Goal: Book appointment/travel/reservation

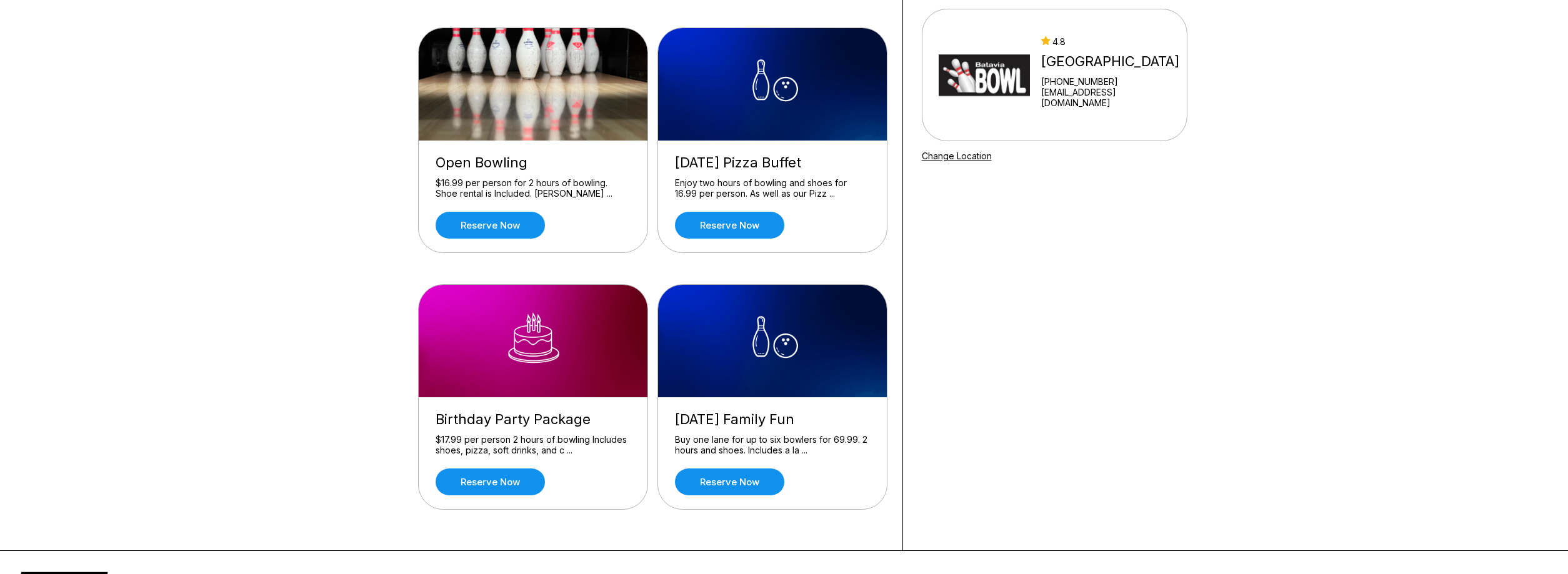
scroll to position [127, 0]
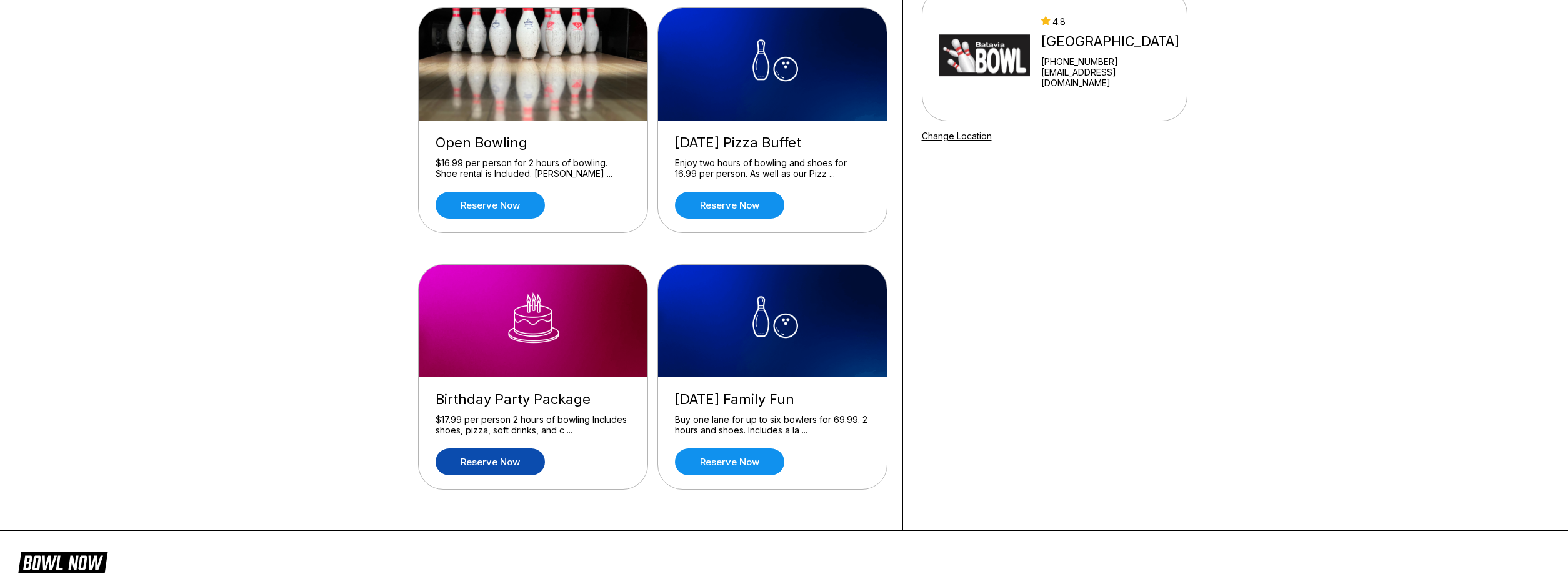
click at [524, 474] on link "Reserve now" at bounding box center [490, 462] width 110 height 27
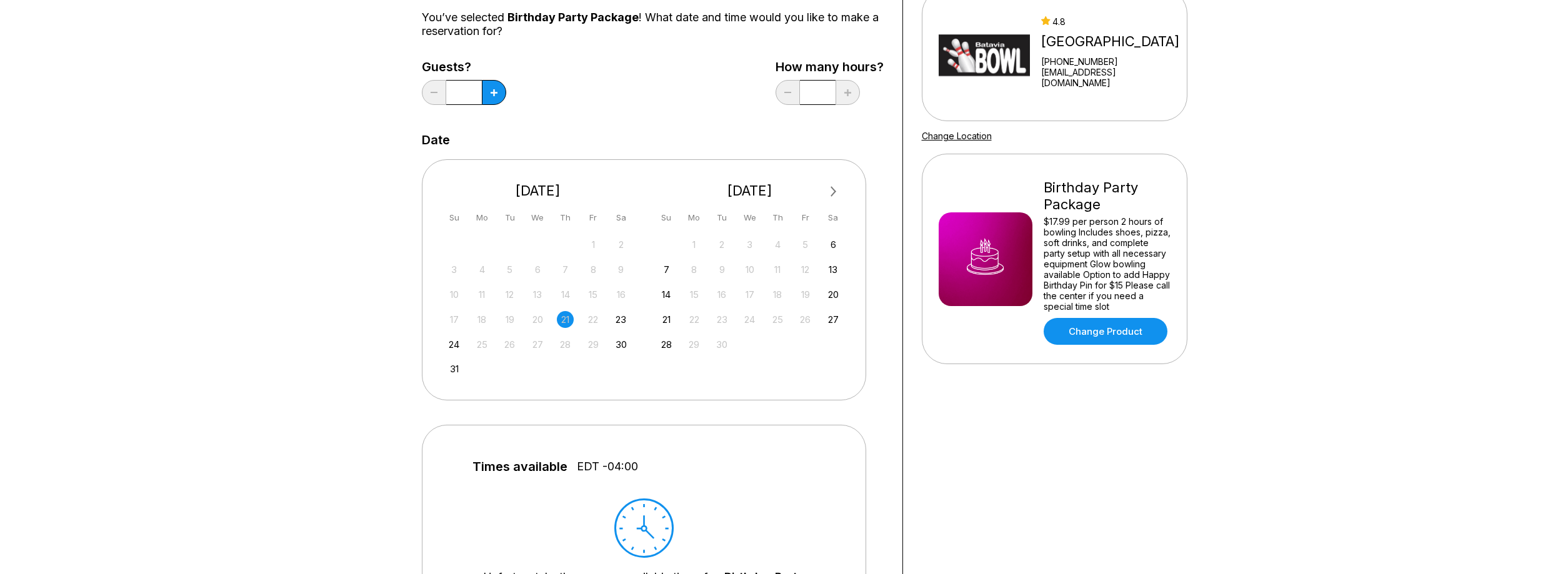
scroll to position [0, 0]
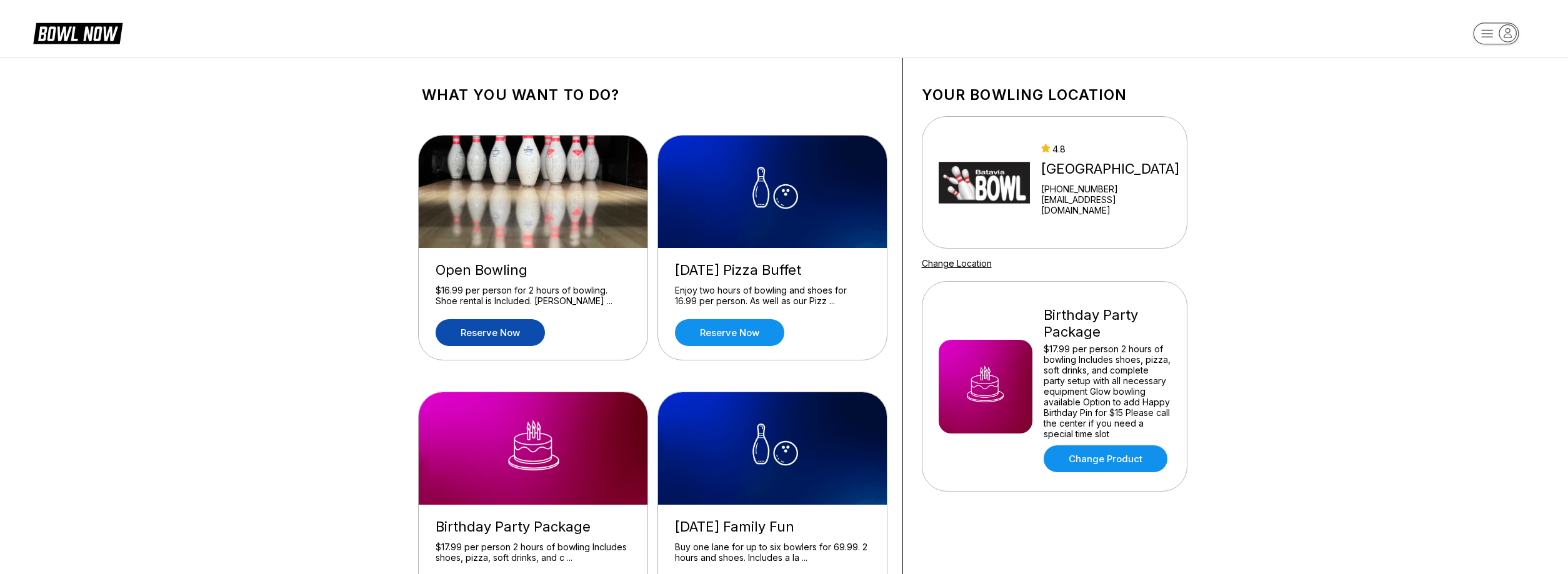
click at [501, 329] on link "Reserve now" at bounding box center [490, 333] width 110 height 27
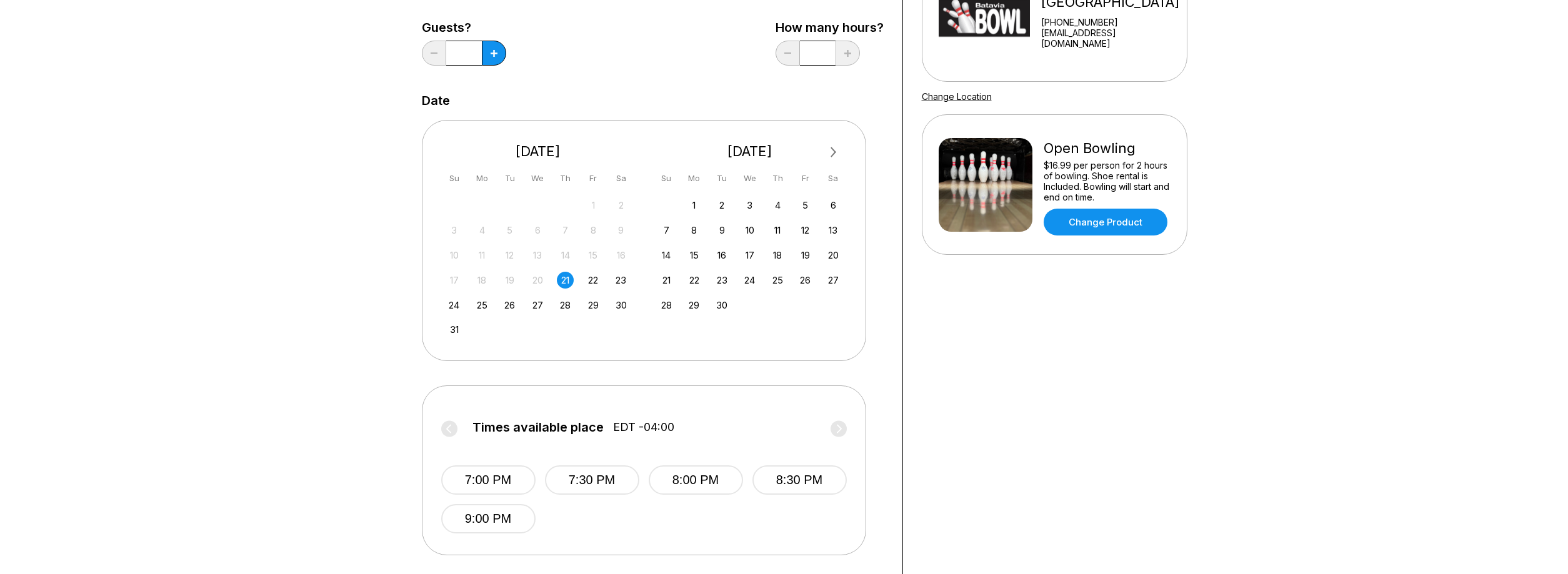
scroll to position [191, 0]
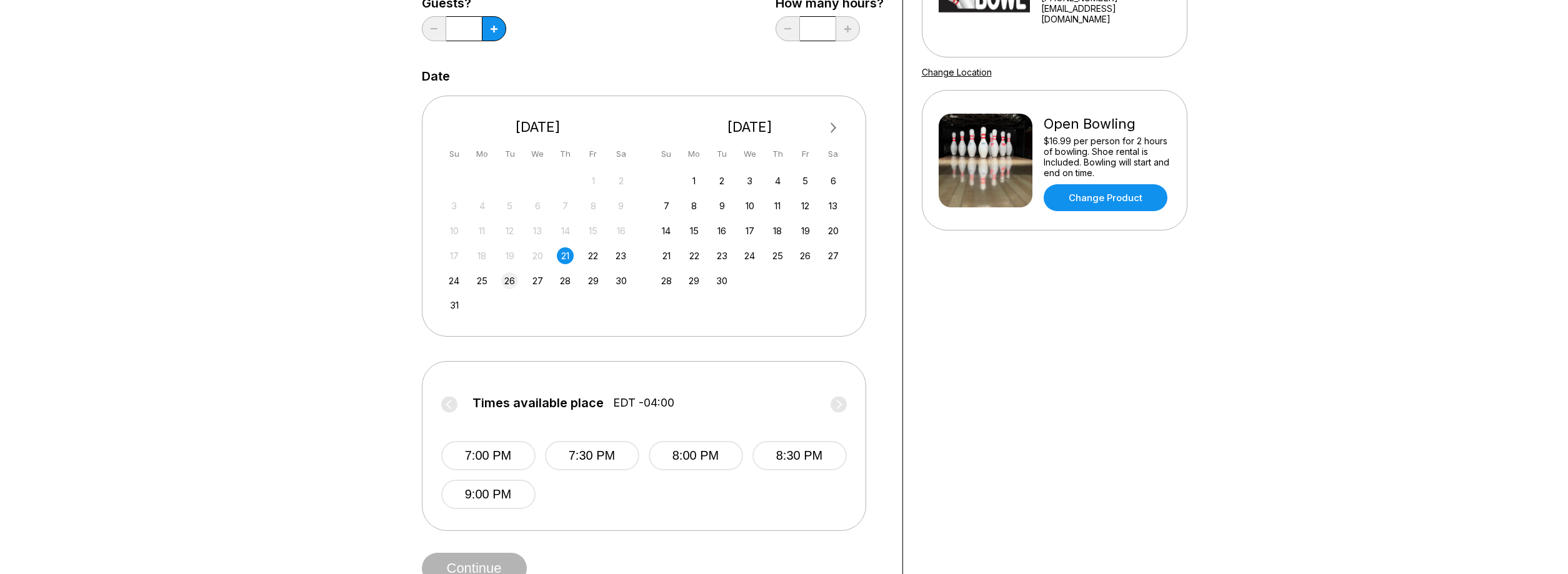
click at [510, 285] on div "26" at bounding box center [510, 281] width 17 height 17
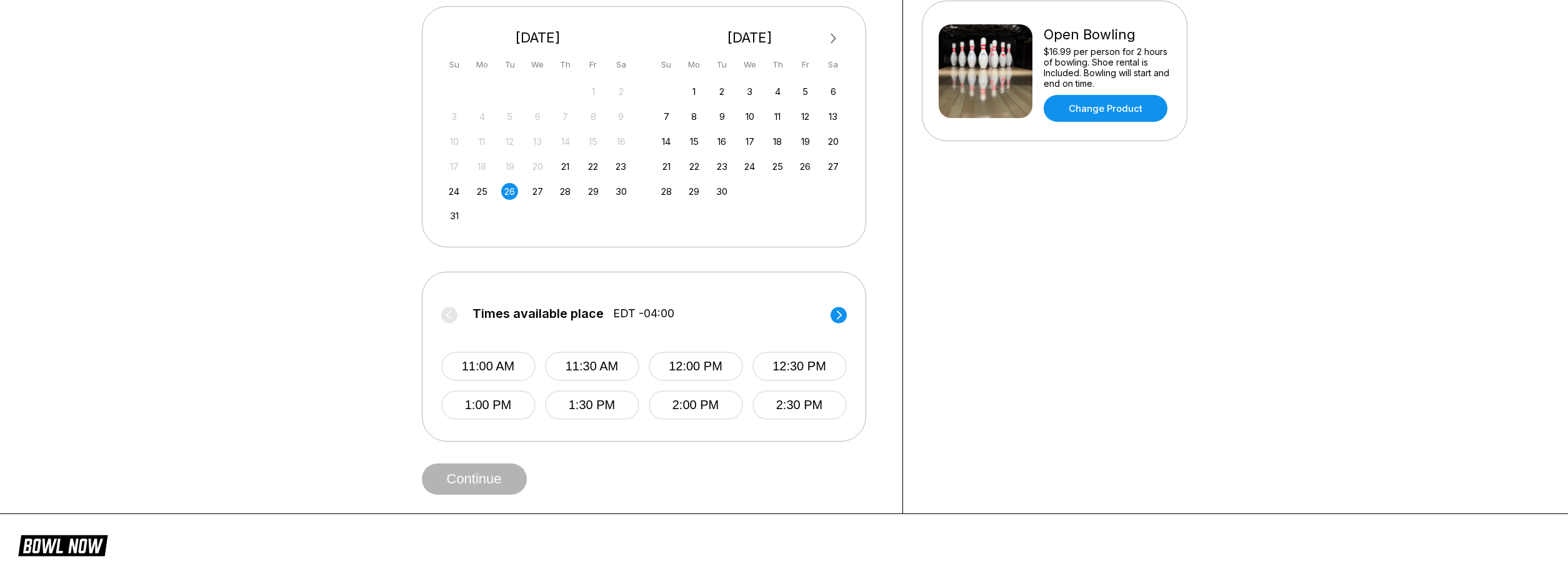
scroll to position [318, 0]
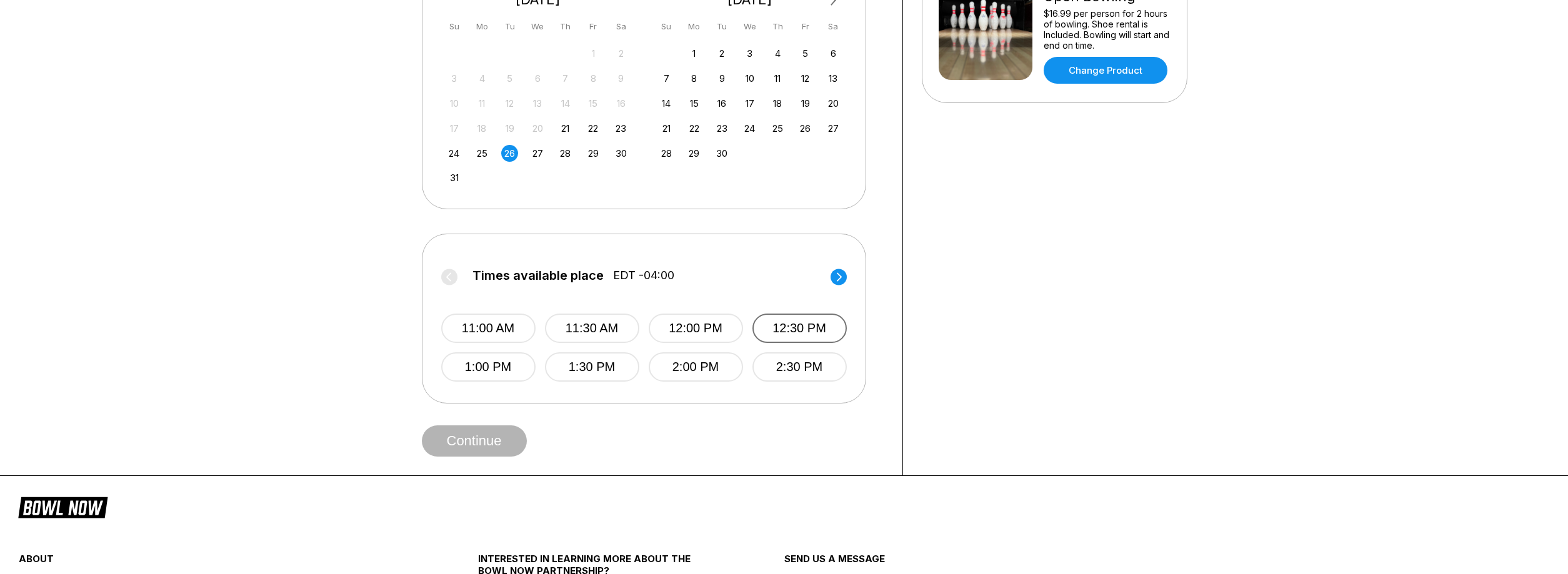
click at [779, 329] on button "12:30 PM" at bounding box center [799, 328] width 94 height 30
click at [471, 434] on button "Continue" at bounding box center [475, 441] width 105 height 31
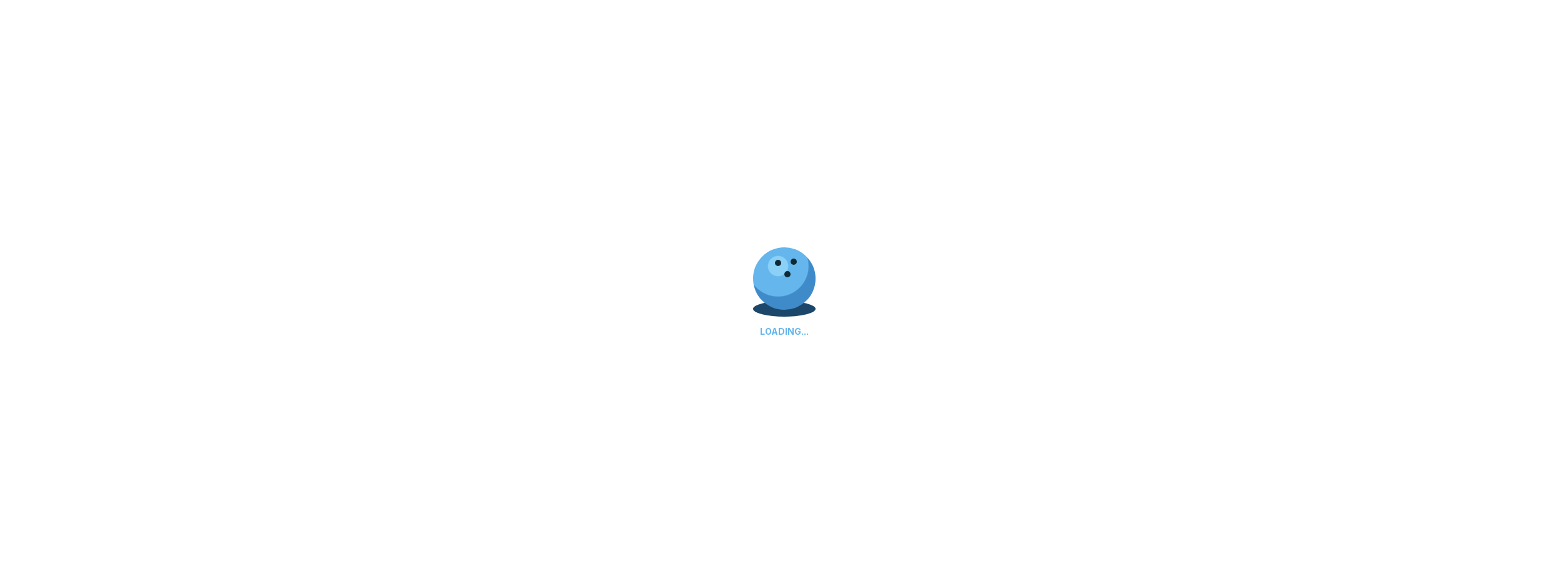
select select "**"
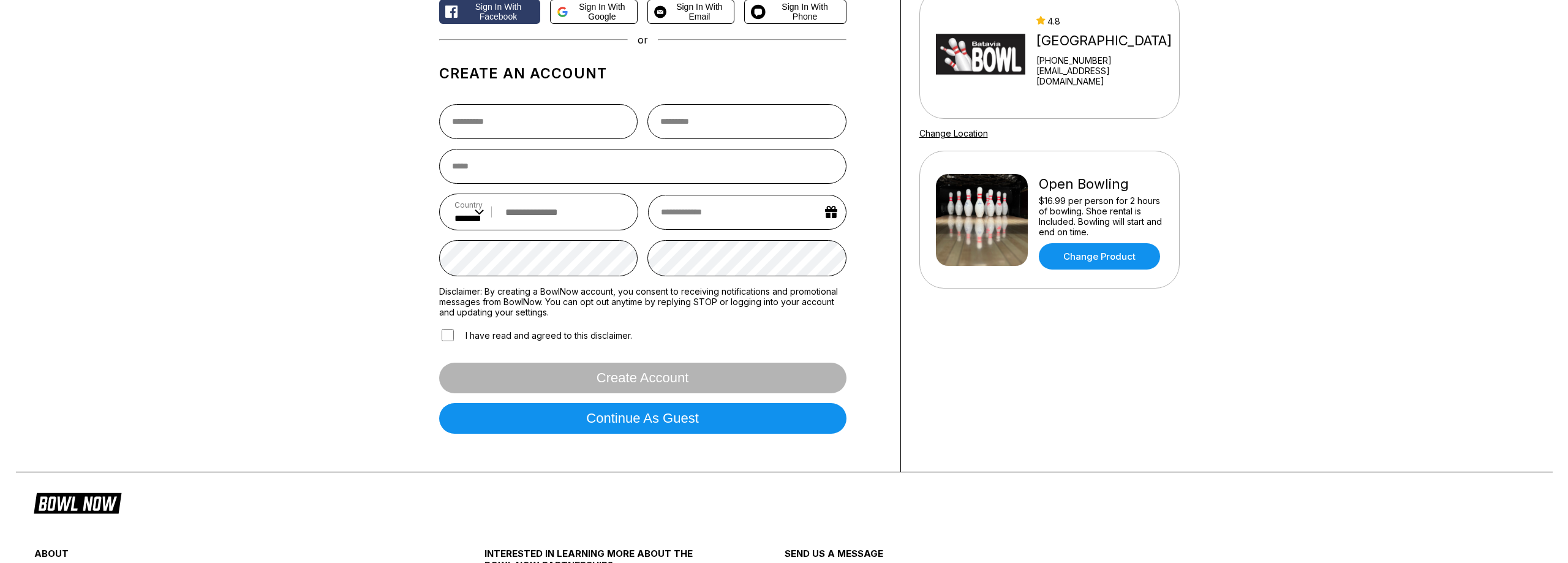
scroll to position [0, 0]
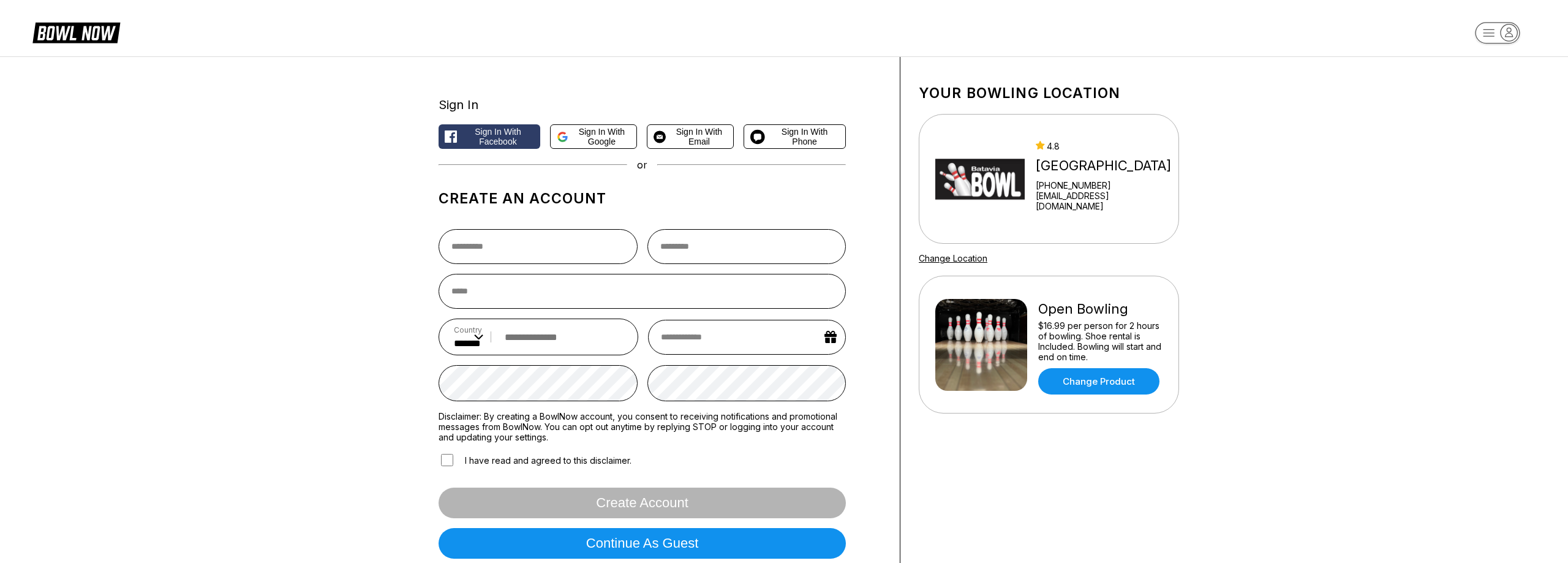
scroll to position [312, 0]
